Goal: Information Seeking & Learning: Learn about a topic

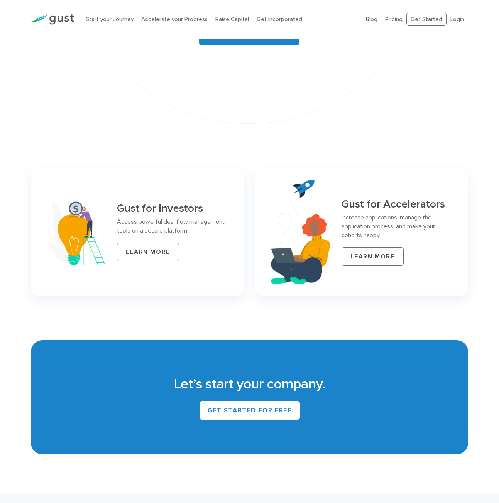
scroll to position [3250, 0]
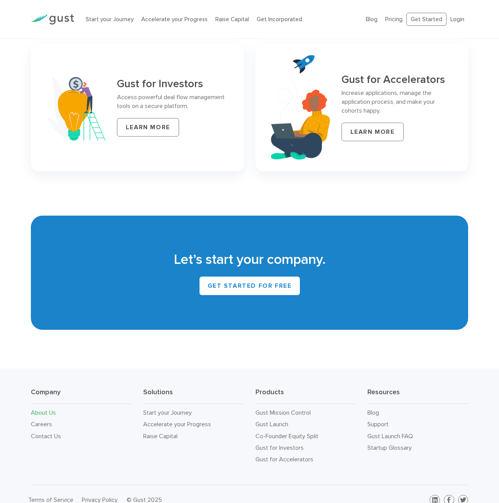
click at [44, 409] on link "About Us" at bounding box center [43, 412] width 25 height 7
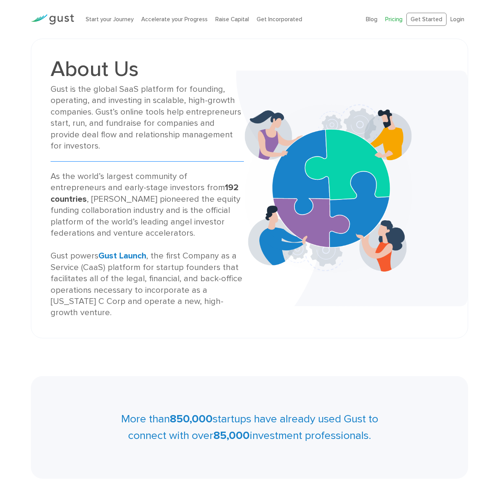
click at [394, 20] on link "Pricing" at bounding box center [393, 19] width 17 height 7
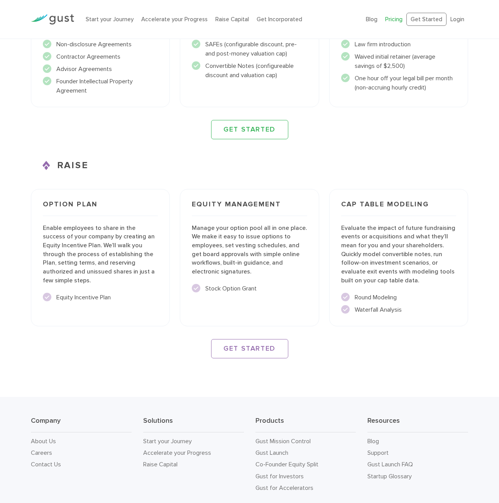
scroll to position [998, 0]
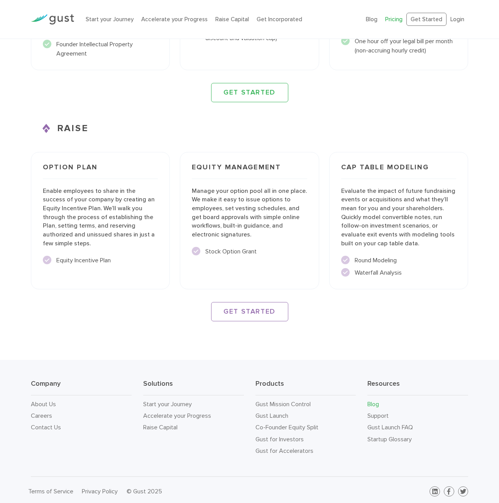
click at [370, 400] on link "Blog" at bounding box center [373, 403] width 12 height 7
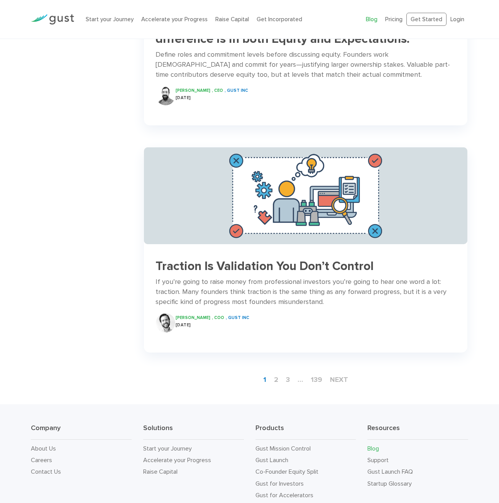
scroll to position [973, 0]
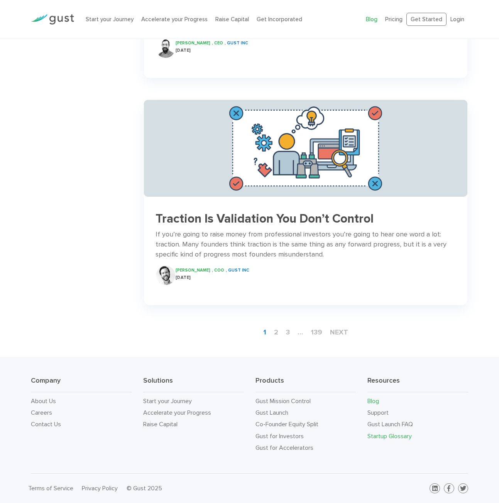
click at [392, 433] on link "Startup Glossary" at bounding box center [389, 435] width 44 height 7
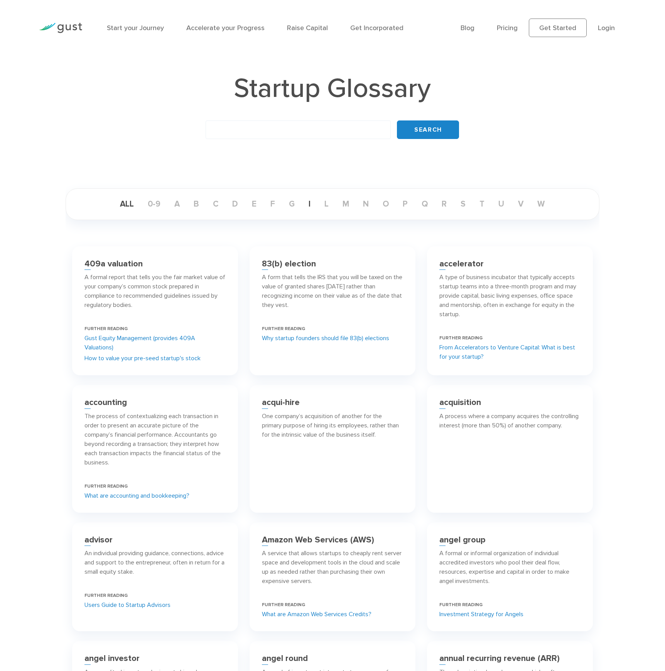
click at [306, 206] on link "i" at bounding box center [309, 204] width 14 height 10
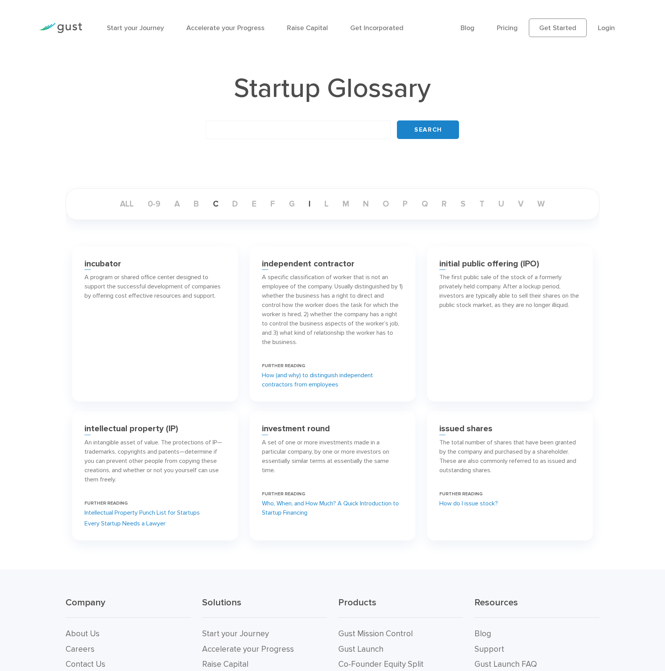
click at [208, 199] on link "c" at bounding box center [216, 204] width 18 height 10
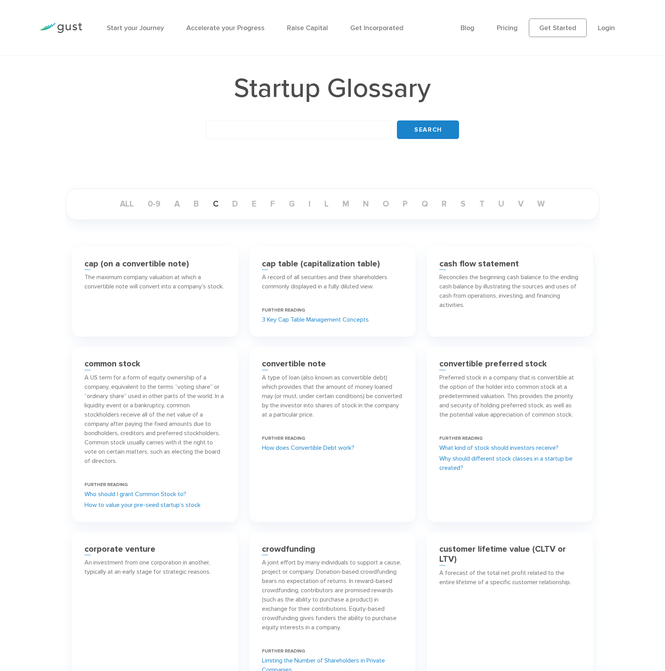
scroll to position [260, 0]
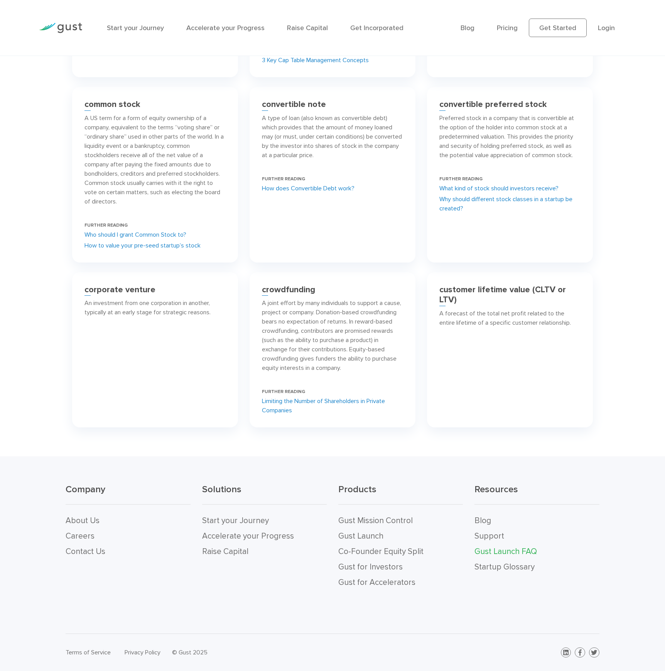
click at [487, 550] on link "Gust Launch FAQ" at bounding box center [506, 551] width 63 height 10
